Goal: Find specific page/section: Find specific page/section

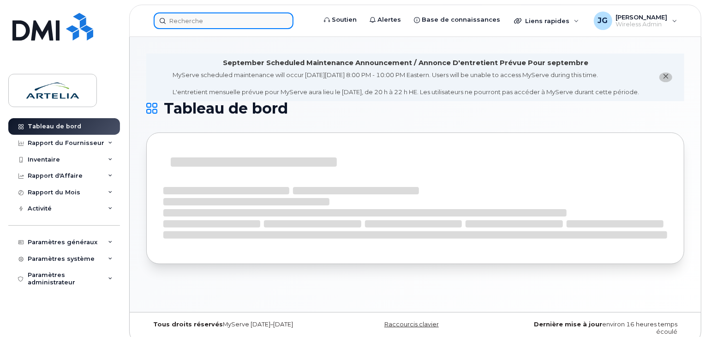
click at [208, 17] on input at bounding box center [224, 20] width 140 height 17
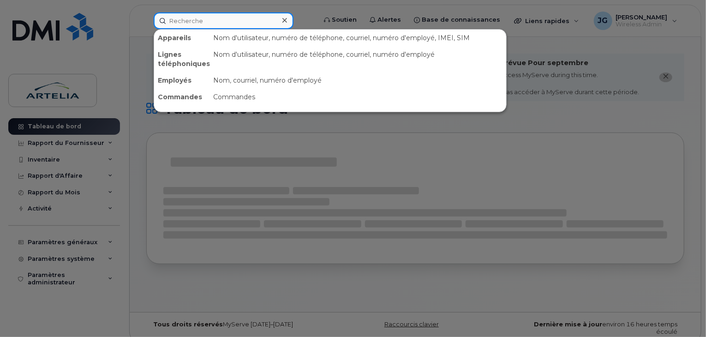
paste input "4384585234"
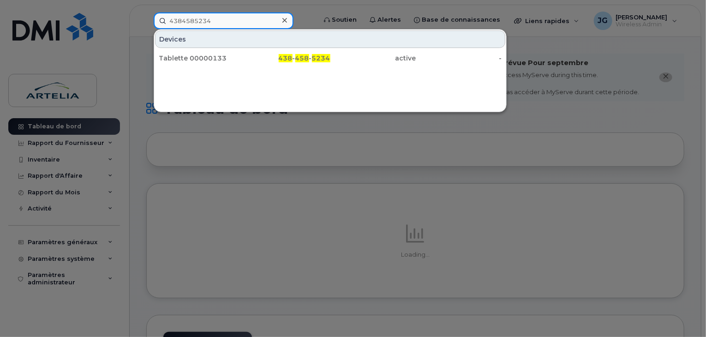
type input "4384585234"
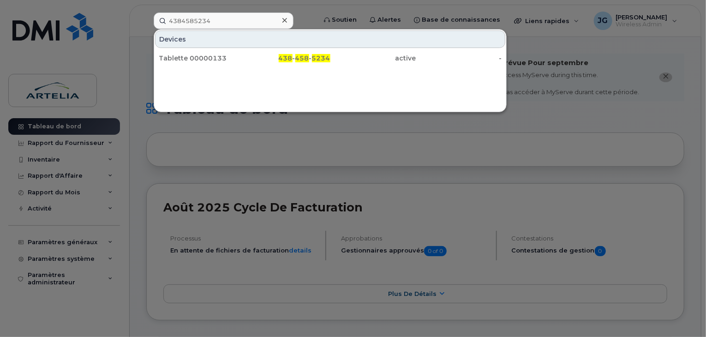
click at [204, 36] on div "Devices" at bounding box center [330, 39] width 350 height 18
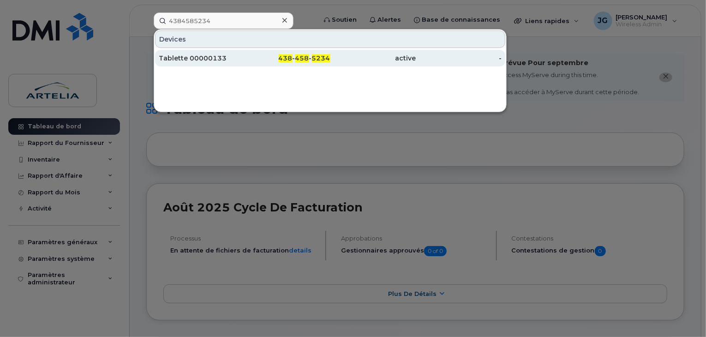
click at [212, 59] on div "Tablette 00000133" at bounding box center [202, 58] width 86 height 9
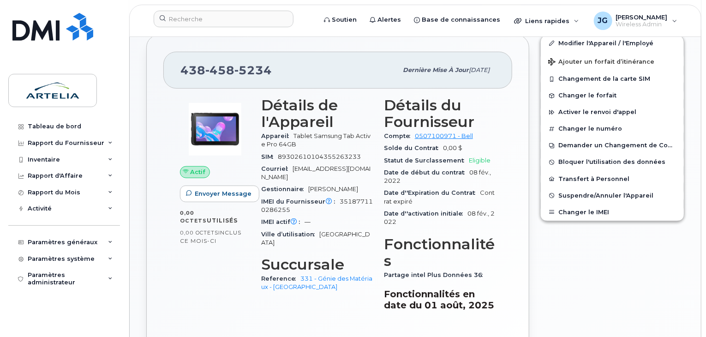
scroll to position [252, 0]
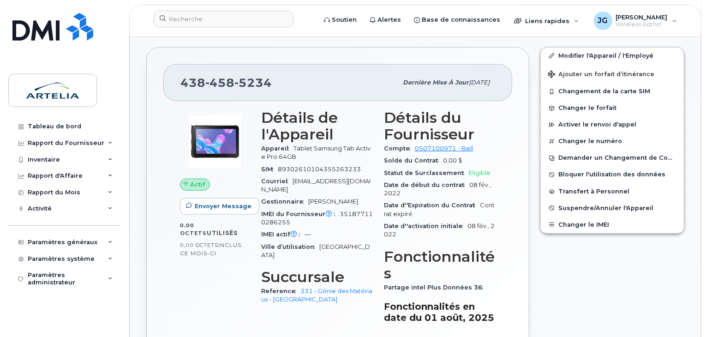
click at [280, 47] on div "438 458 5234 Dernière mise à jour 05 sept., 2025 Actif Envoyer Message 0,00 Oct…" at bounding box center [337, 218] width 383 height 342
click at [206, 21] on input at bounding box center [224, 19] width 140 height 17
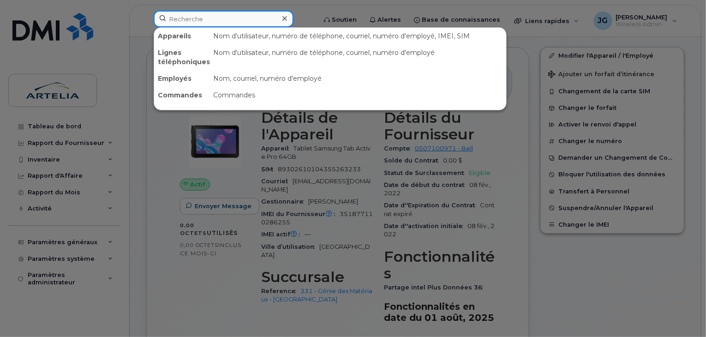
paste input "4382709597"
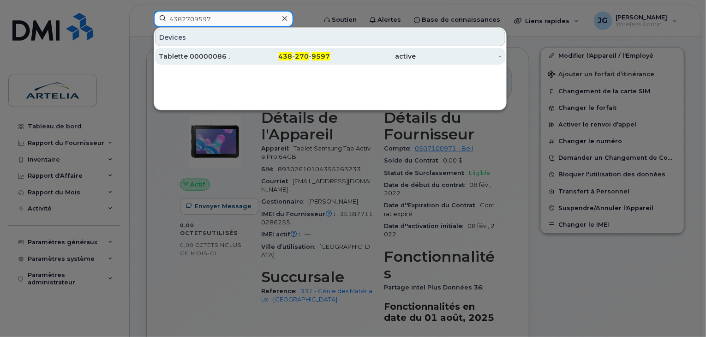
type input "4382709597"
click at [202, 54] on div "Tablette 00000086 ." at bounding box center [202, 56] width 86 height 9
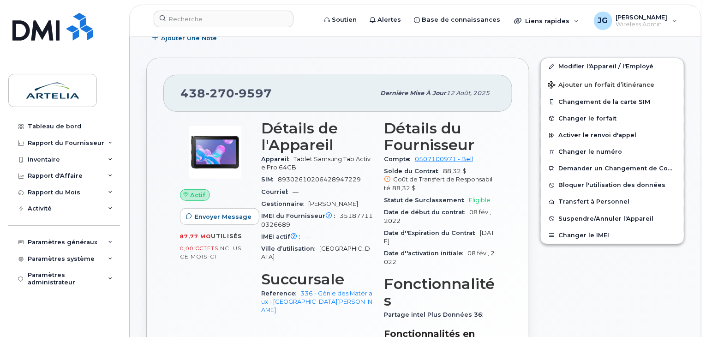
scroll to position [208, 0]
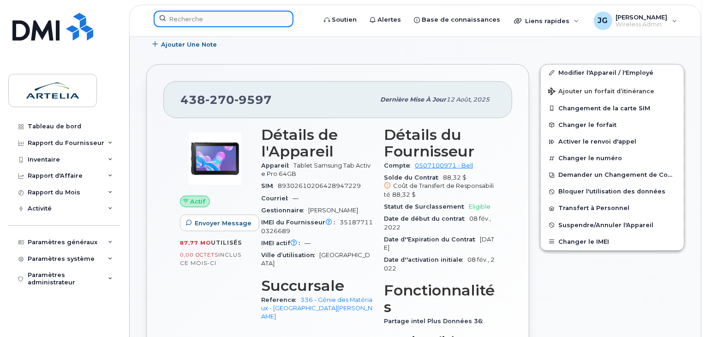
click at [226, 22] on input at bounding box center [224, 19] width 140 height 17
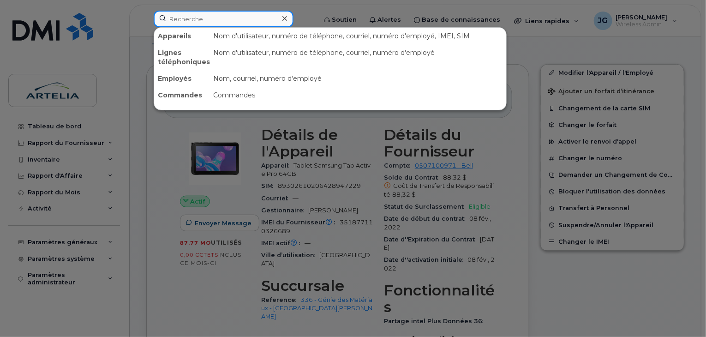
paste input "5143488341"
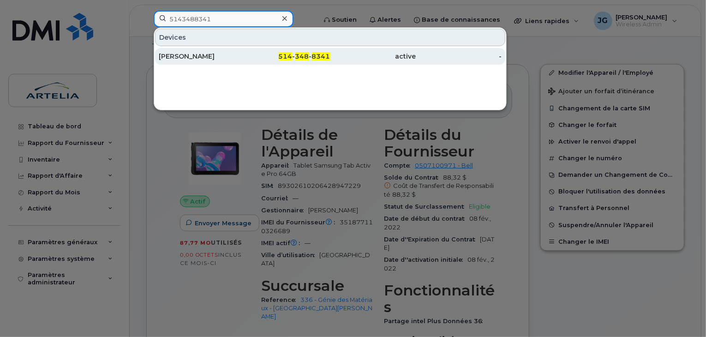
type input "5143488341"
click at [222, 55] on div "[PERSON_NAME]" at bounding box center [202, 56] width 86 height 9
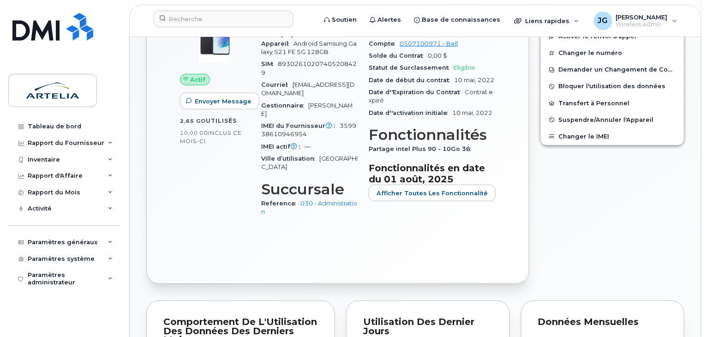
scroll to position [289, 0]
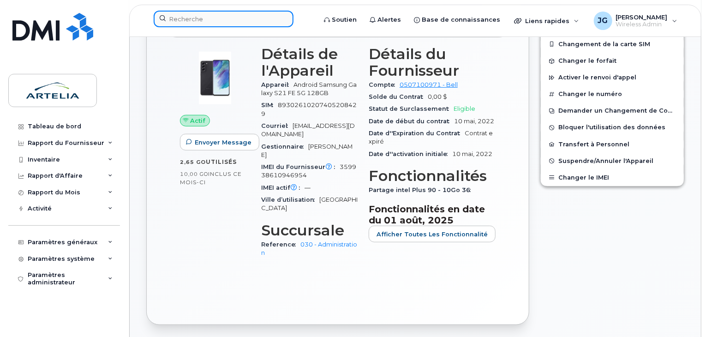
click at [225, 23] on input at bounding box center [224, 19] width 140 height 17
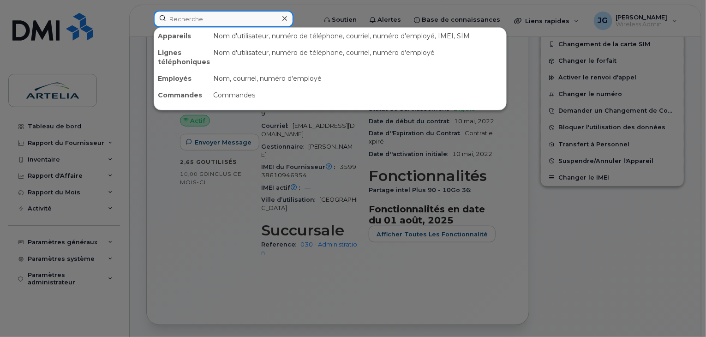
paste input "8196924397"
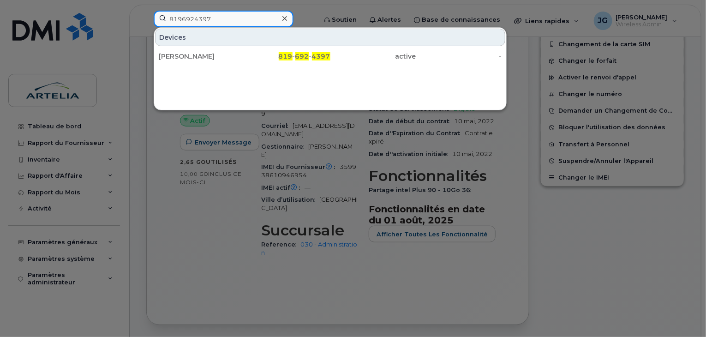
type input "8196924397"
click at [215, 45] on div "Devices" at bounding box center [330, 38] width 350 height 18
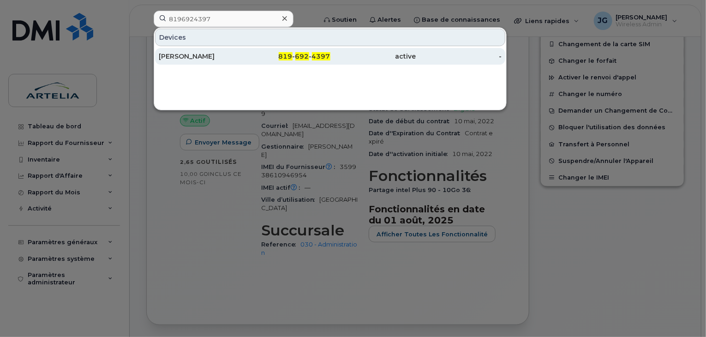
click at [214, 57] on div "Azin Forouzandehfar" at bounding box center [202, 56] width 86 height 9
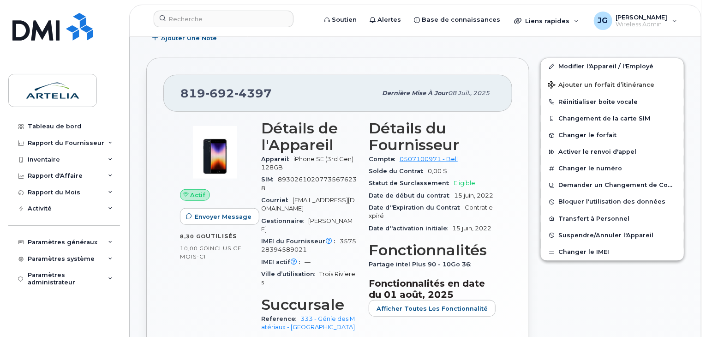
scroll to position [295, 0]
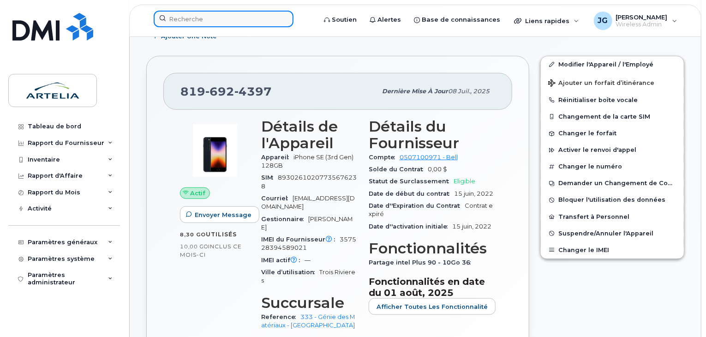
click at [260, 17] on input at bounding box center [224, 19] width 140 height 17
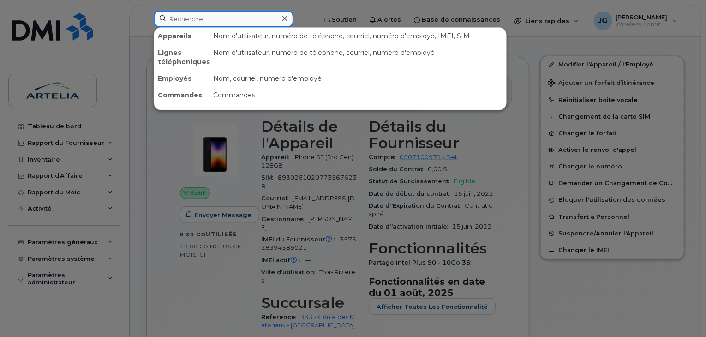
paste input "5142313701"
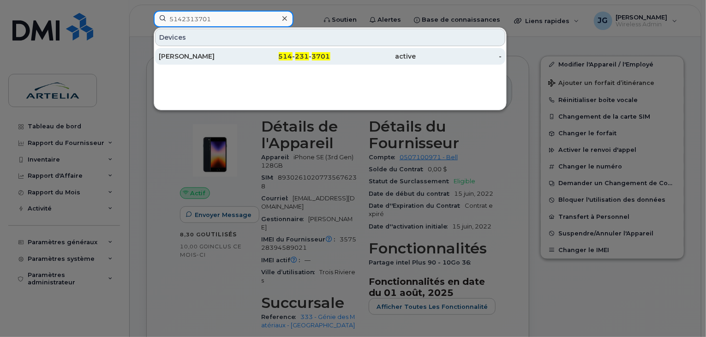
type input "5142313701"
click at [225, 54] on div "[PERSON_NAME]" at bounding box center [202, 56] width 86 height 9
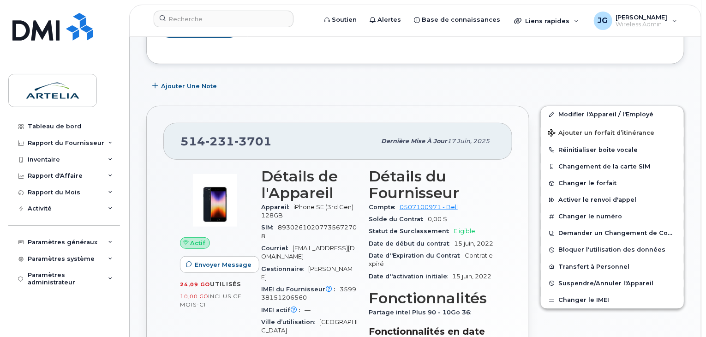
scroll to position [251, 0]
